Goal: Ask a question

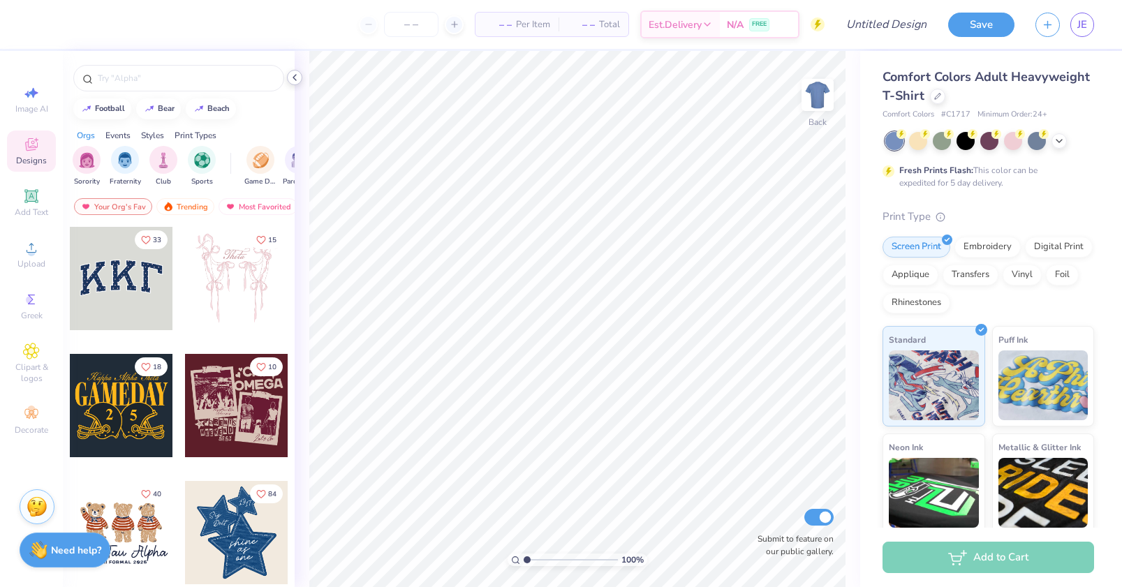
click at [292, 79] on icon at bounding box center [294, 77] width 11 height 11
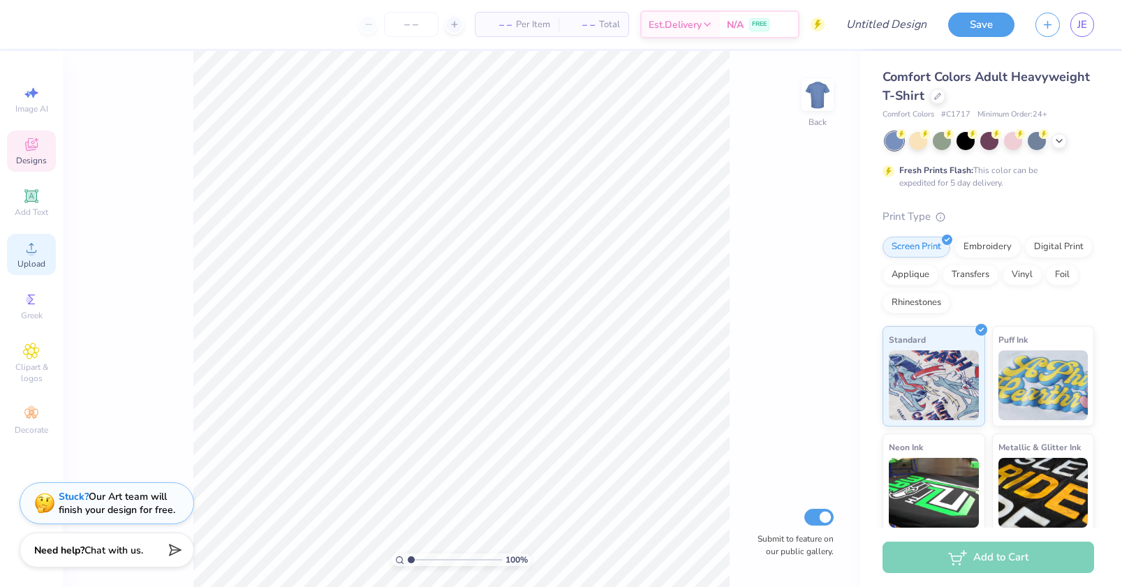
click at [30, 253] on circle at bounding box center [31, 253] width 8 height 8
click at [35, 151] on icon at bounding box center [31, 144] width 17 height 17
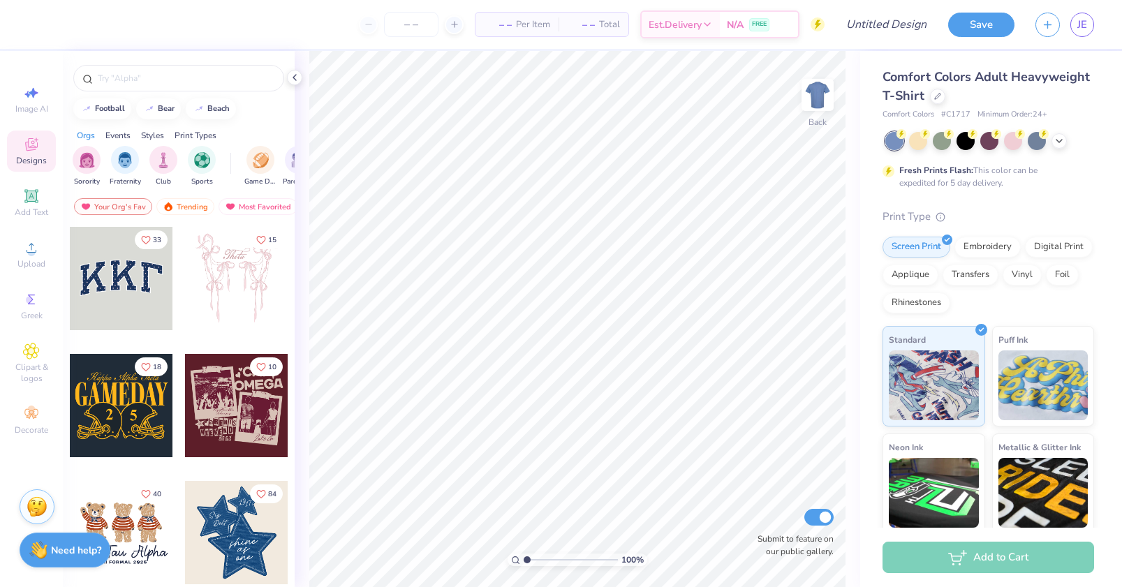
click at [101, 397] on div at bounding box center [121, 405] width 103 height 103
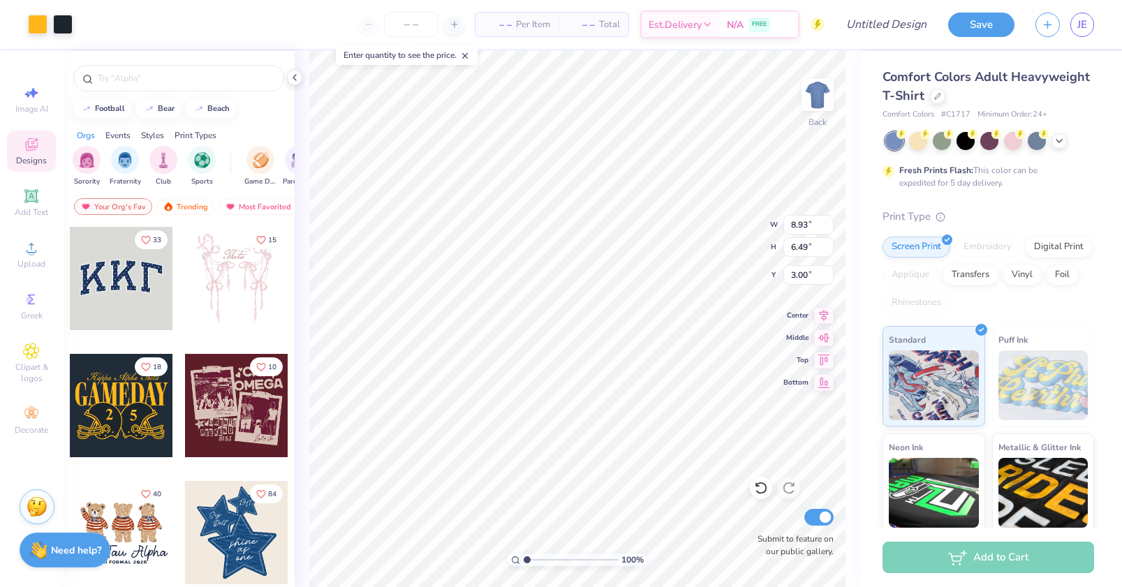
type input "8.93"
type input "6.49"
click at [294, 75] on icon at bounding box center [294, 77] width 11 height 11
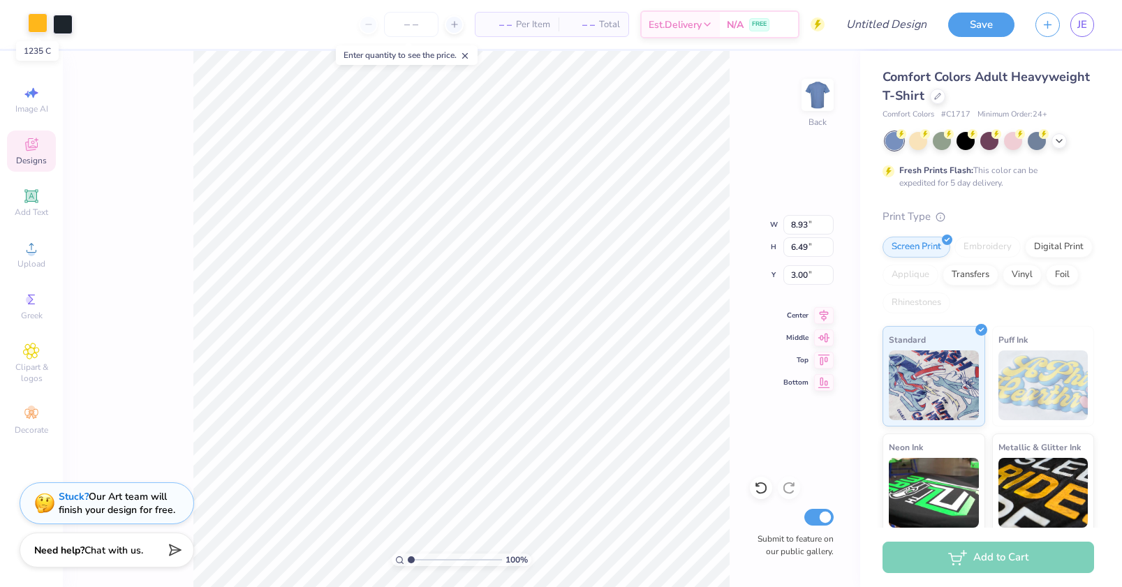
click at [40, 24] on div at bounding box center [38, 23] width 20 height 20
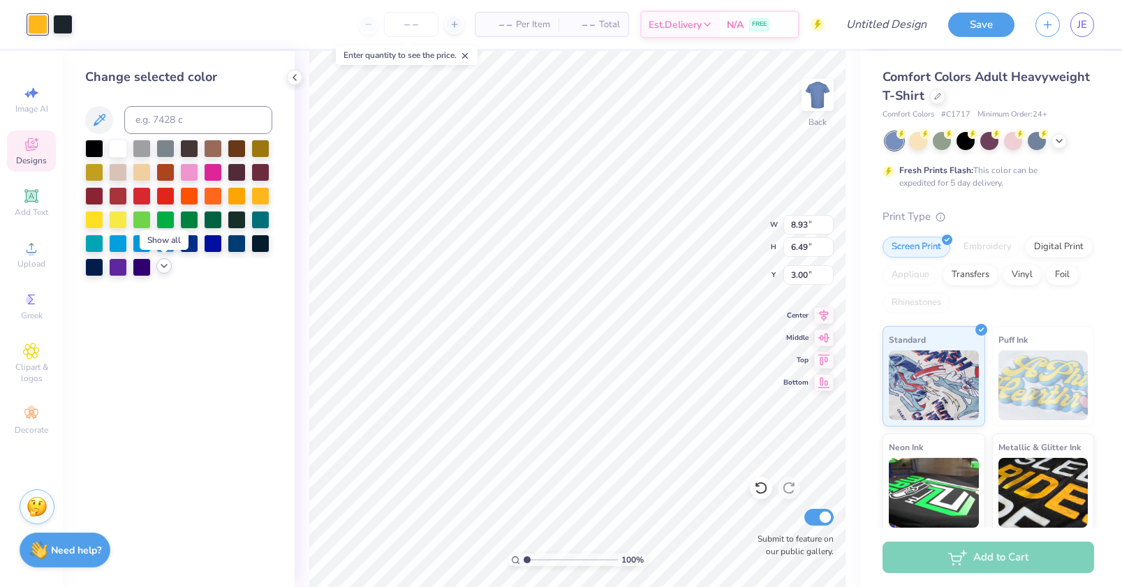
click at [161, 269] on icon at bounding box center [163, 265] width 11 height 11
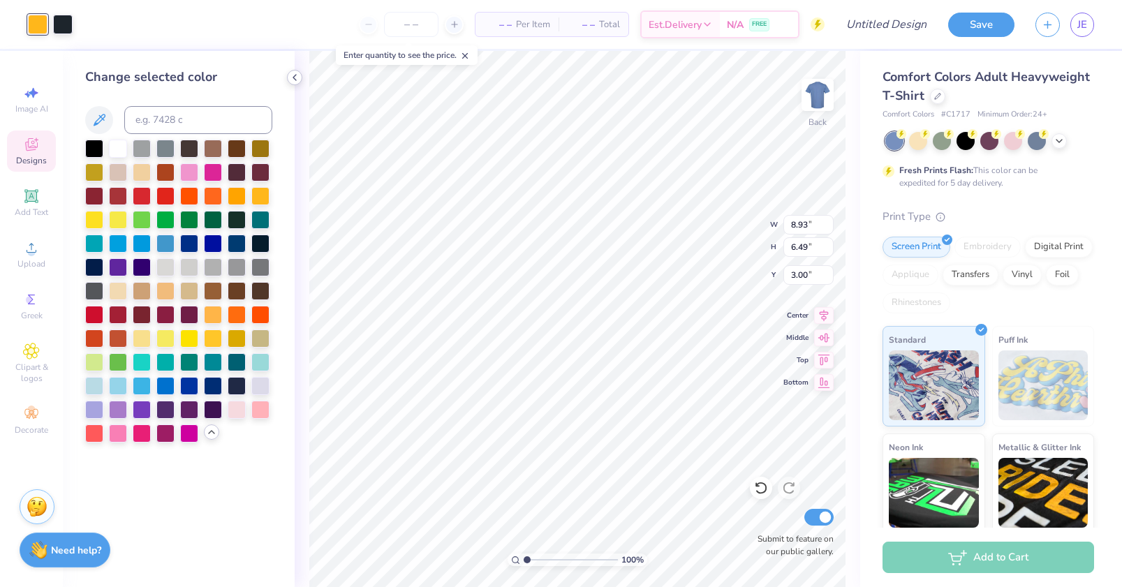
click at [294, 79] on icon at bounding box center [294, 77] width 11 height 11
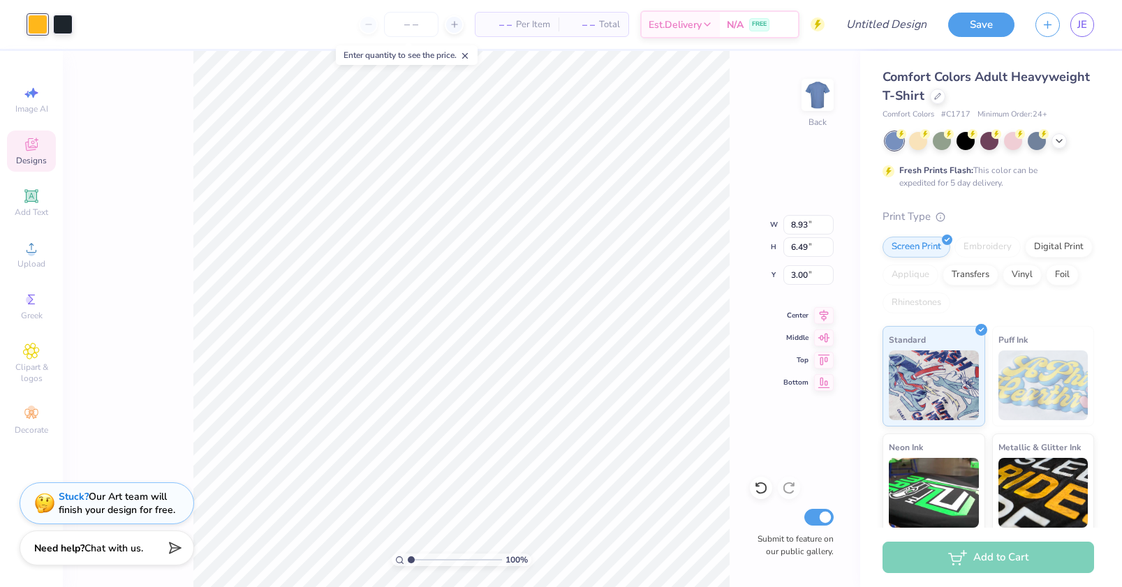
click at [64, 549] on strong "Need help?" at bounding box center [59, 548] width 50 height 13
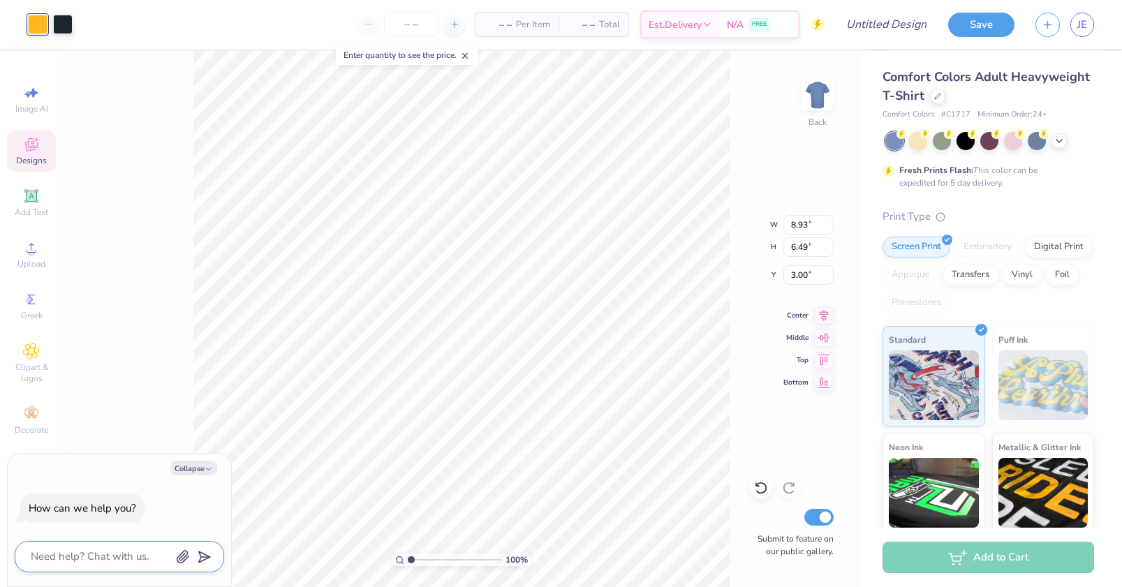
click at [75, 557] on textarea at bounding box center [100, 556] width 142 height 19
click at [191, 464] on button "Collapse" at bounding box center [193, 468] width 47 height 15
type textarea "x"
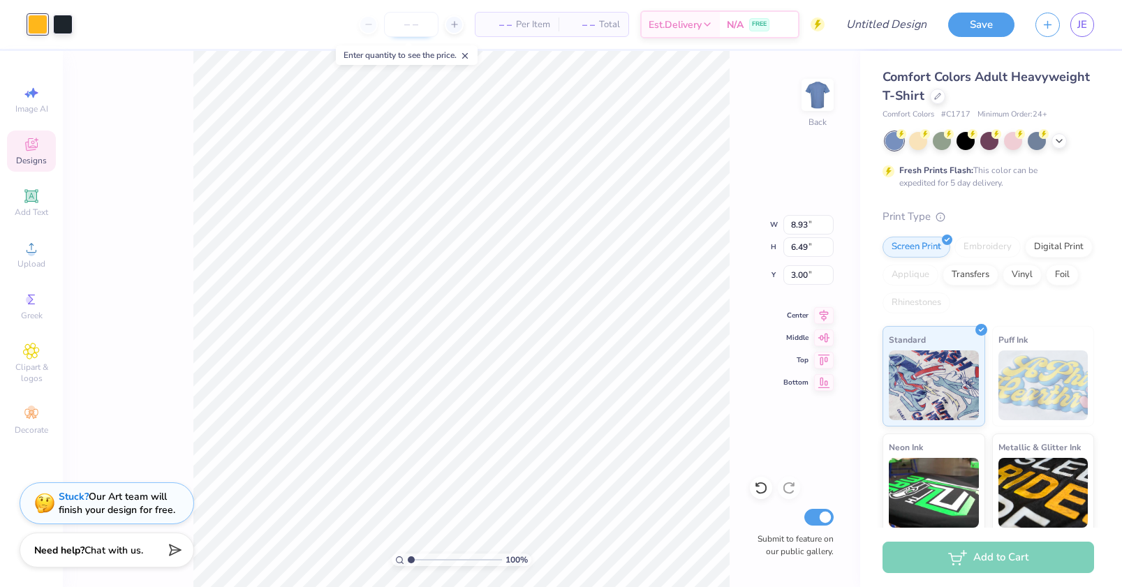
click at [418, 23] on input "number" at bounding box center [411, 24] width 54 height 25
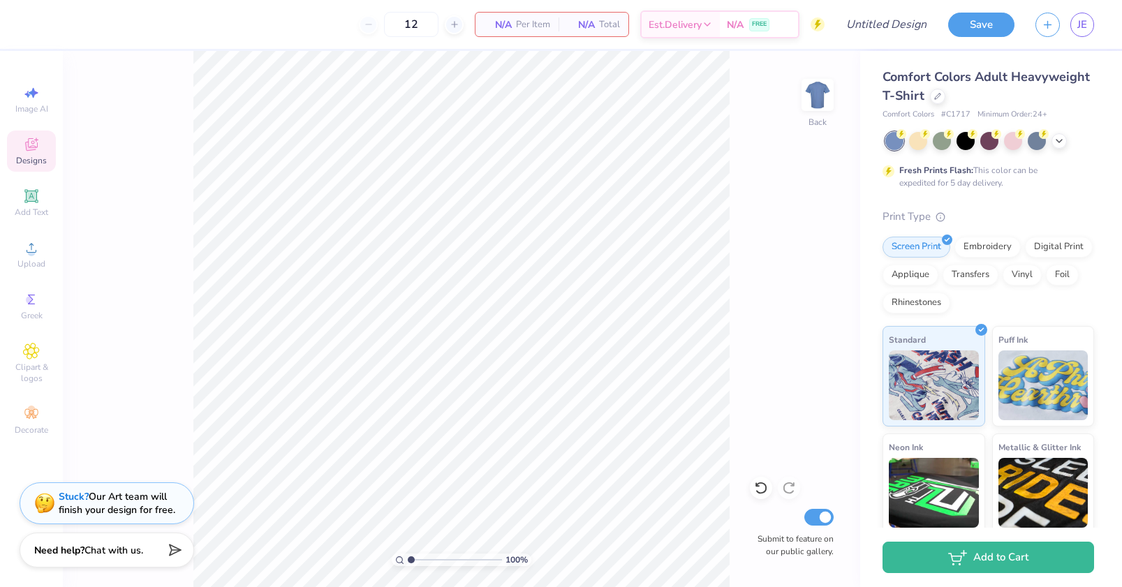
click at [26, 141] on icon at bounding box center [31, 144] width 17 height 17
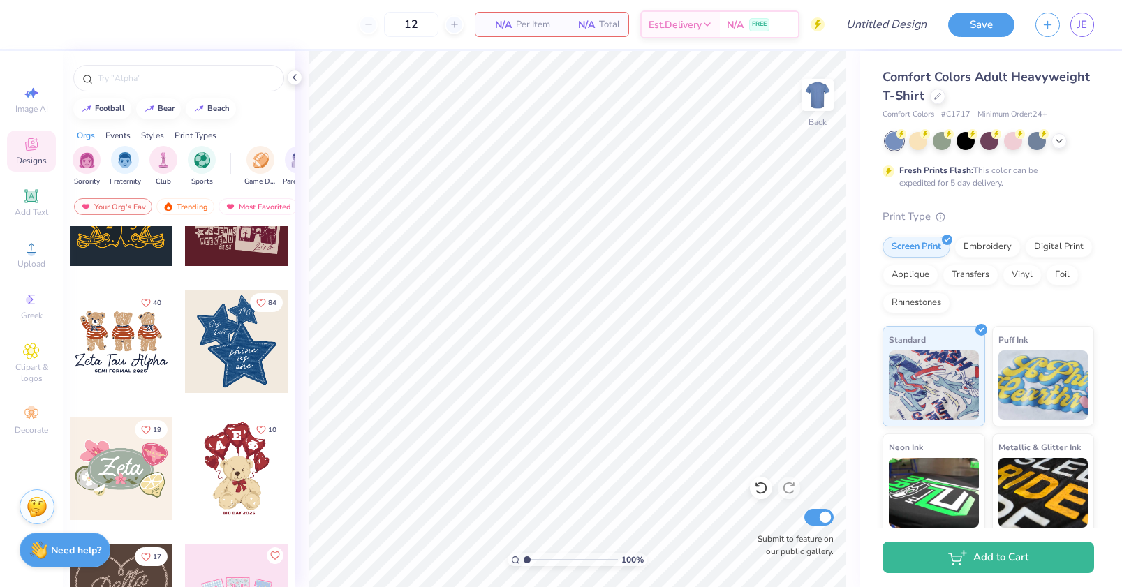
scroll to position [209, 0]
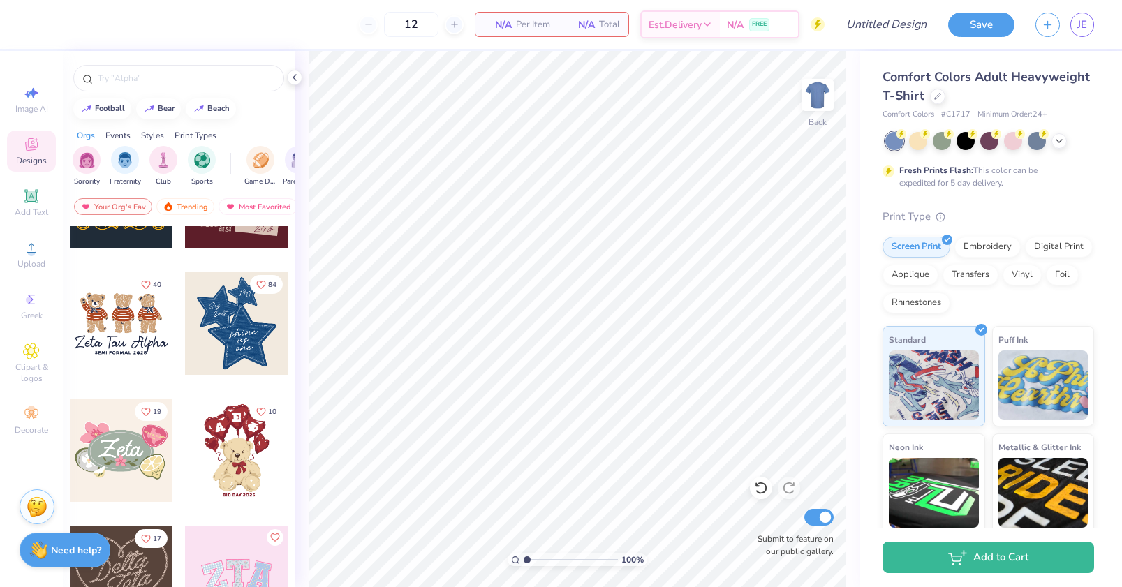
click at [101, 443] on div at bounding box center [121, 450] width 103 height 103
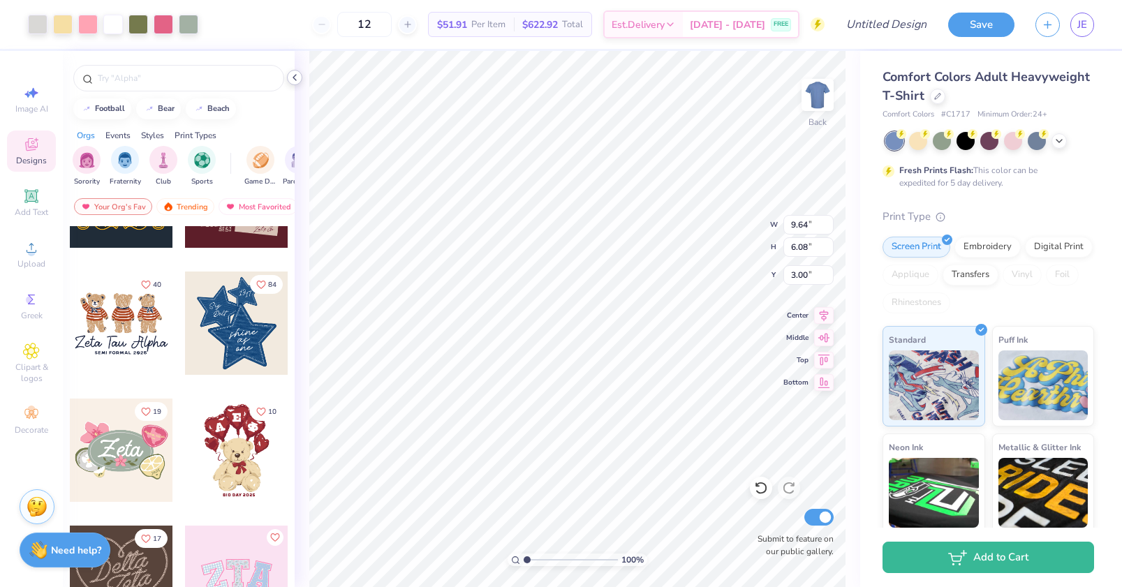
click at [294, 77] on icon at bounding box center [294, 77] width 11 height 11
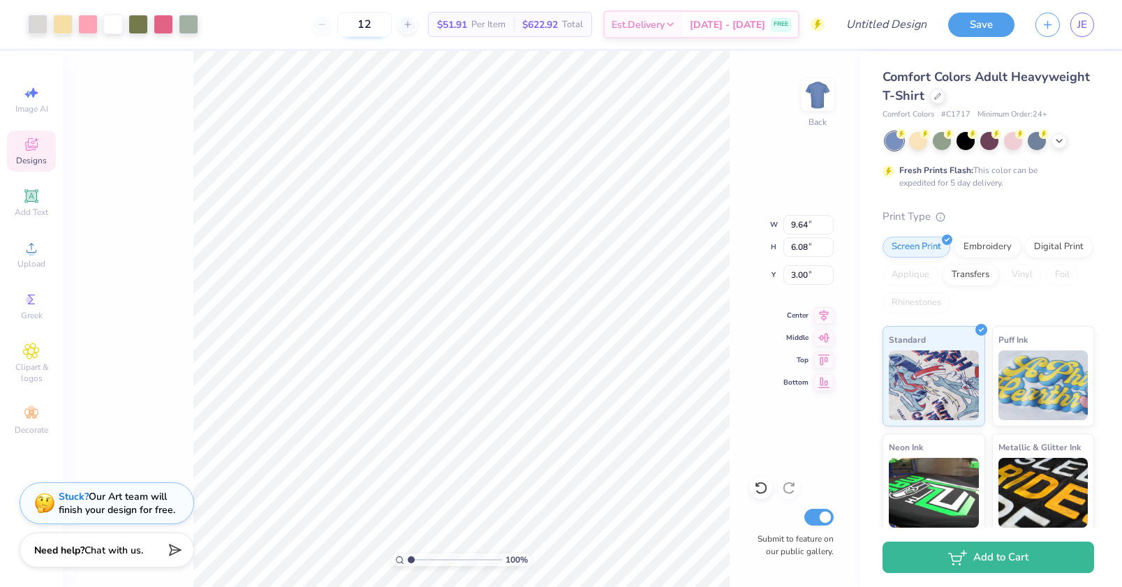
drag, startPoint x: 394, startPoint y: 26, endPoint x: 373, endPoint y: 29, distance: 21.2
click at [373, 29] on input "12" at bounding box center [364, 24] width 54 height 25
type input "24"
